Goal: Information Seeking & Learning: Check status

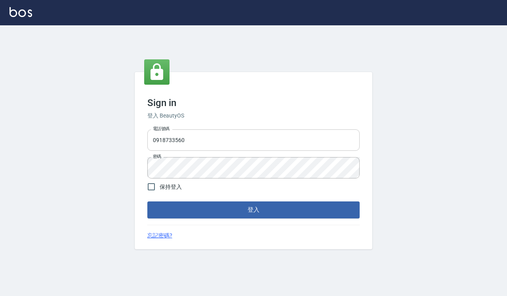
drag, startPoint x: 199, startPoint y: 142, endPoint x: 208, endPoint y: 149, distance: 11.3
click at [199, 142] on input "0918733560" at bounding box center [253, 140] width 212 height 21
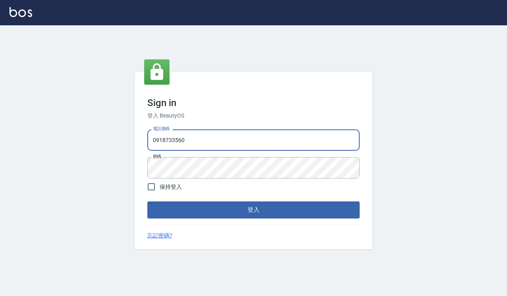
type input "0935291753"
click at [248, 207] on button "登入" at bounding box center [253, 210] width 212 height 17
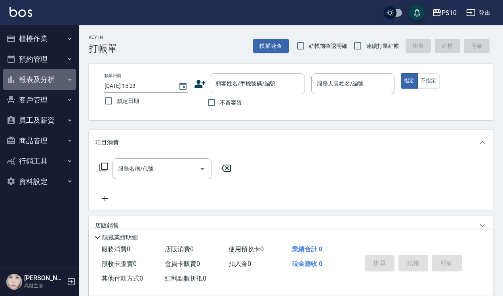
click at [26, 80] on button "報表及分析" at bounding box center [39, 79] width 73 height 21
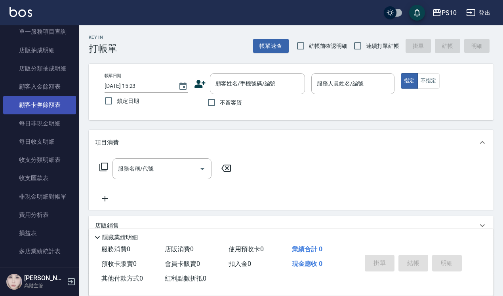
scroll to position [594, 0]
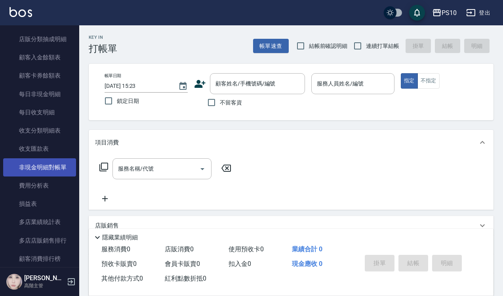
click at [50, 170] on link "非現金明細對帳單" at bounding box center [39, 167] width 73 height 18
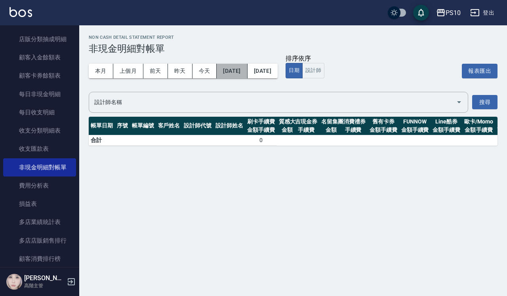
click at [243, 69] on button "[DATE]" at bounding box center [232, 71] width 31 height 15
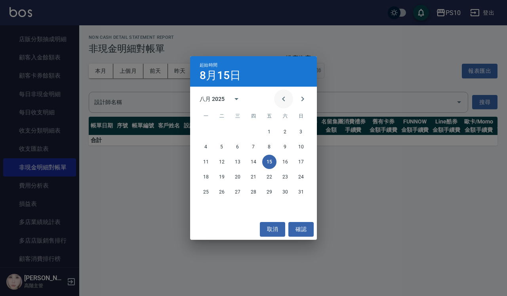
click at [284, 99] on icon "Previous month" at bounding box center [284, 99] width 10 height 10
click at [299, 98] on icon "Next month" at bounding box center [303, 99] width 10 height 10
click at [271, 128] on button "1" at bounding box center [269, 132] width 14 height 14
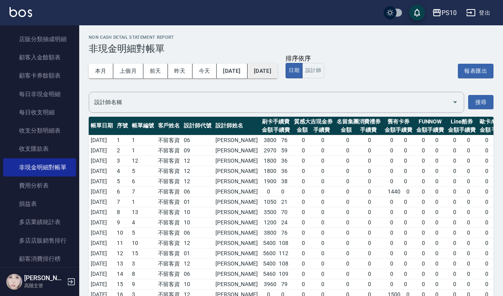
click at [278, 68] on button "[DATE]" at bounding box center [263, 71] width 30 height 15
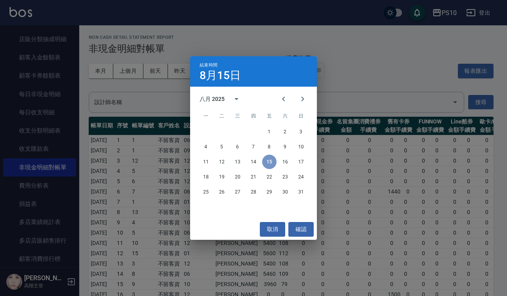
click at [271, 165] on button "15" at bounding box center [269, 162] width 14 height 14
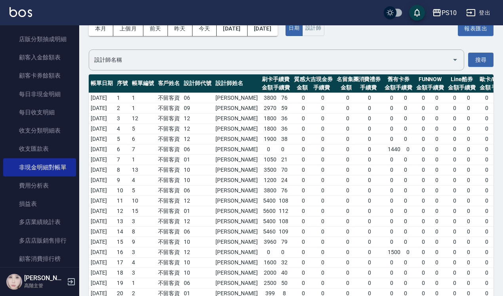
scroll to position [84, 0]
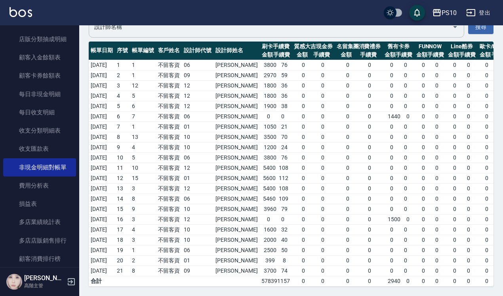
click at [257, 26] on div "設計師名稱" at bounding box center [277, 27] width 376 height 21
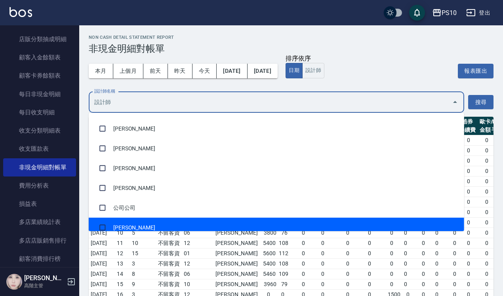
scroll to position [26, 0]
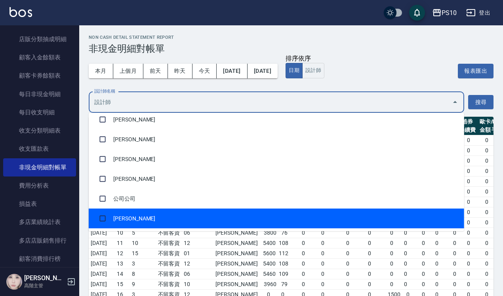
click at [214, 267] on td "12" at bounding box center [198, 264] width 32 height 10
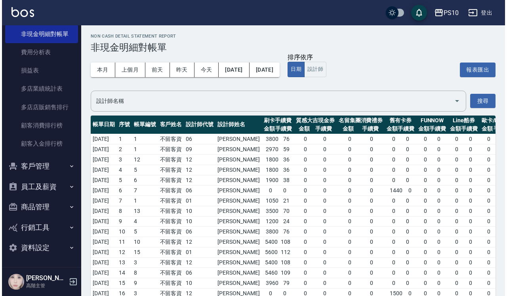
scroll to position [0, 0]
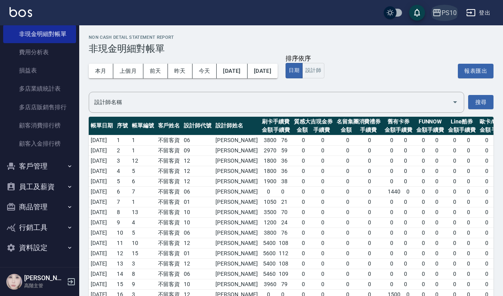
click at [445, 13] on div "PS10" at bounding box center [449, 13] width 15 height 10
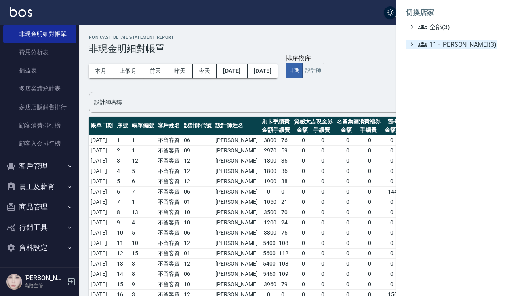
click at [437, 46] on span "11 - [PERSON_NAME](3)" at bounding box center [456, 45] width 76 height 10
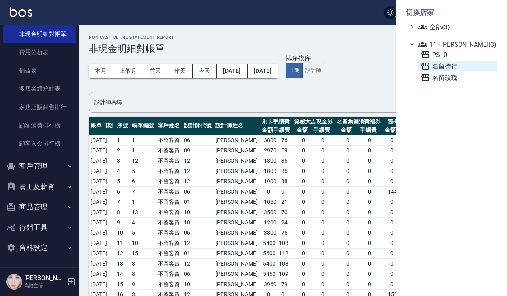
click at [440, 66] on span "名留德行" at bounding box center [458, 66] width 74 height 10
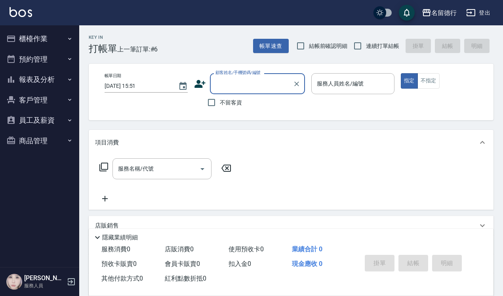
click at [48, 80] on button "報表及分析" at bounding box center [39, 79] width 73 height 21
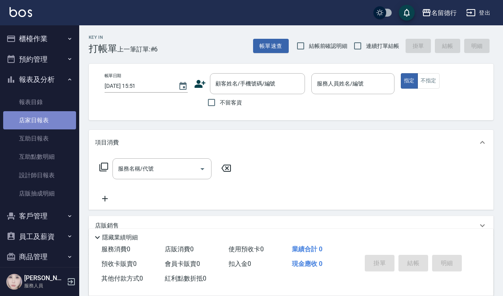
click at [48, 120] on link "店家日報表" at bounding box center [39, 120] width 73 height 18
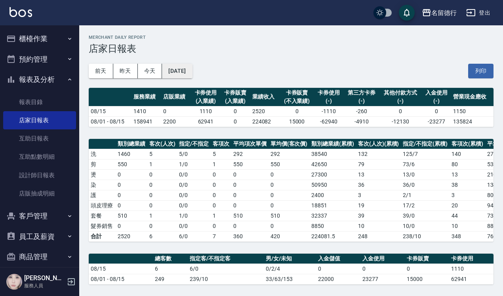
click at [189, 70] on button "[DATE]" at bounding box center [177, 71] width 30 height 15
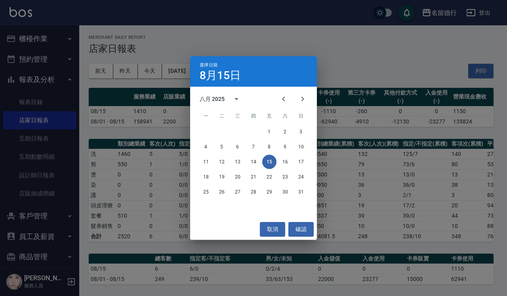
click at [408, 73] on div "選擇日期 8月15日 八月 2025 一 二 三 四 五 六 日 1 2 3 4 5 6 7 8 9 10 11 12 13 14 15 16 17 18 1…" at bounding box center [253, 148] width 507 height 296
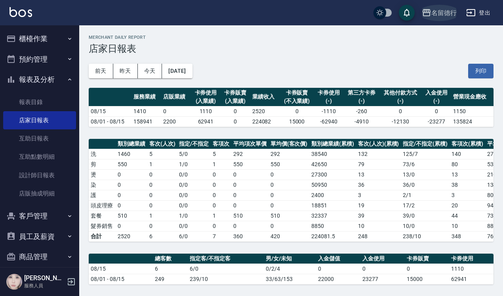
click at [443, 7] on button "名留德行" at bounding box center [439, 13] width 41 height 16
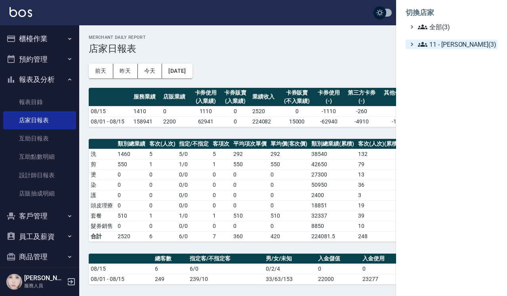
click at [433, 45] on span "11 - [PERSON_NAME](3)" at bounding box center [456, 45] width 76 height 10
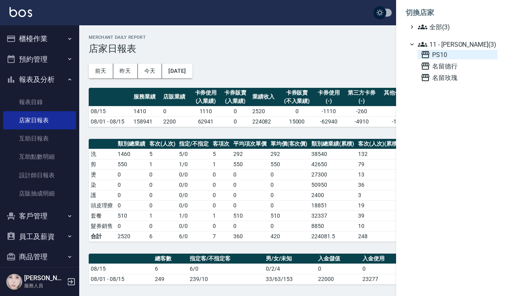
click at [437, 55] on span "PS10" at bounding box center [458, 55] width 74 height 10
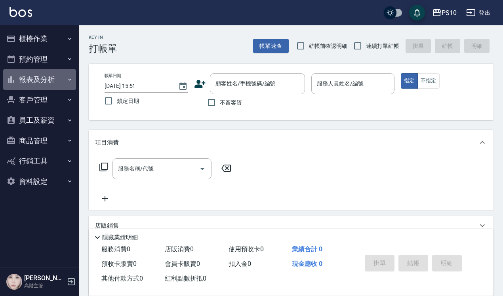
click at [32, 80] on button "報表及分析" at bounding box center [39, 79] width 73 height 21
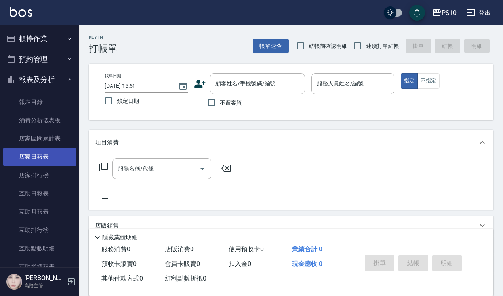
click at [40, 158] on link "店家日報表" at bounding box center [39, 157] width 73 height 18
